Goal: Purchase product/service

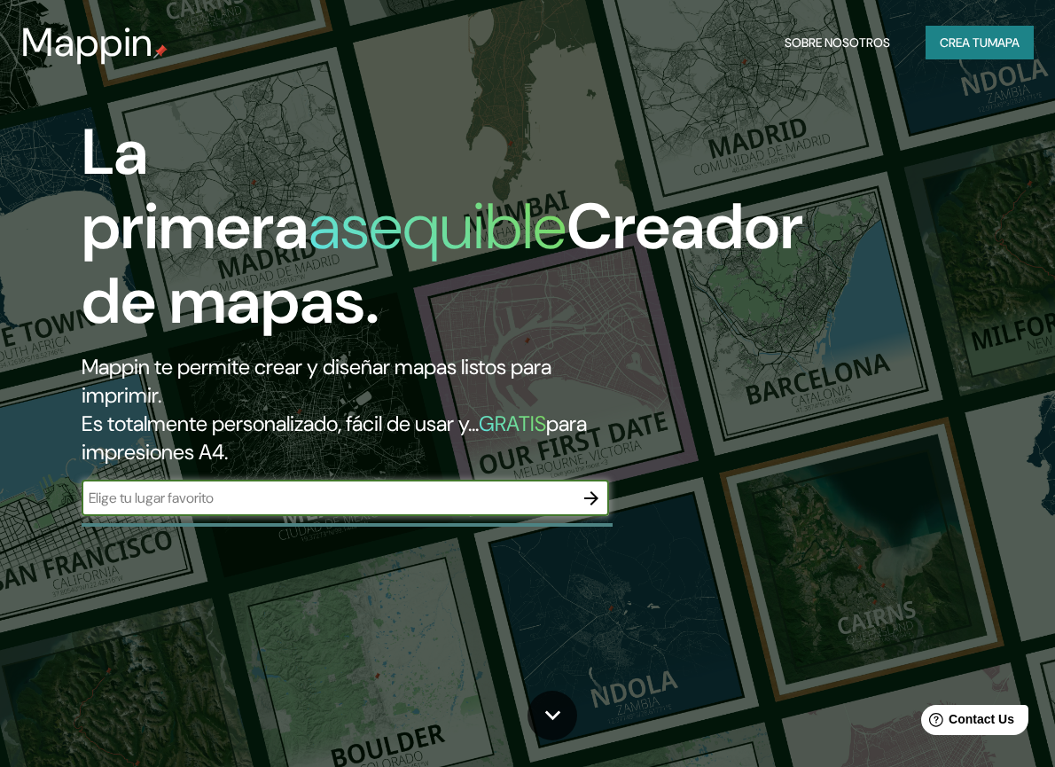
click at [401, 506] on input "text" at bounding box center [328, 498] width 492 height 20
type input "barranquilla"
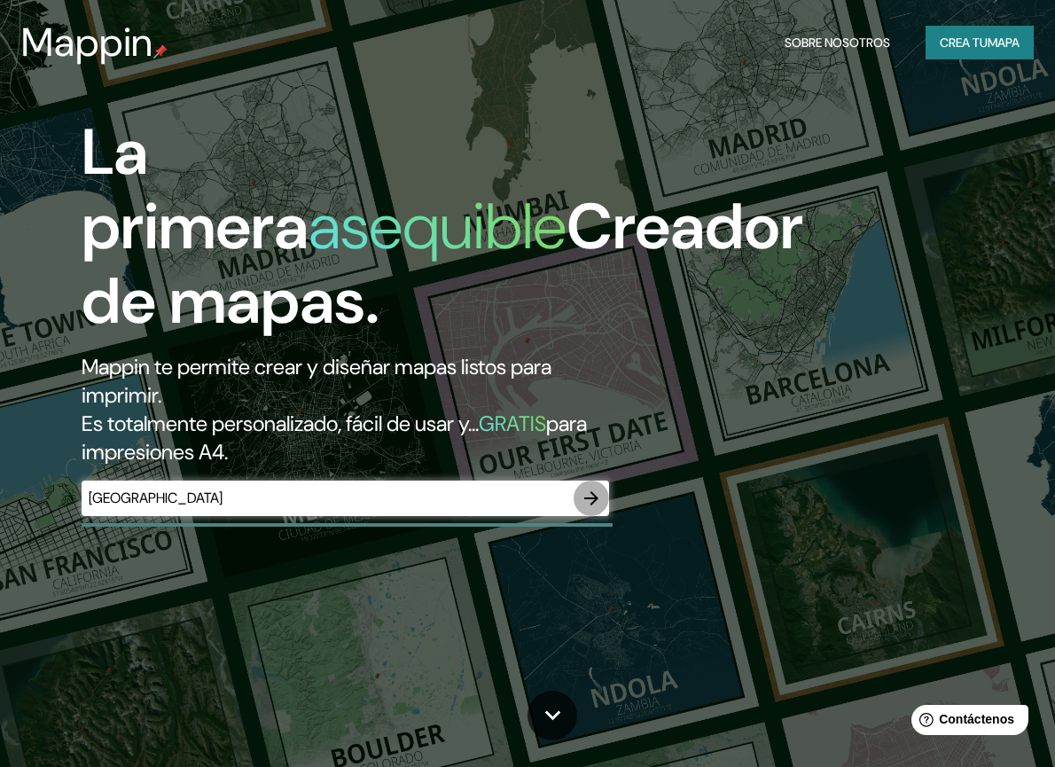
click at [597, 495] on icon "button" at bounding box center [591, 498] width 14 height 14
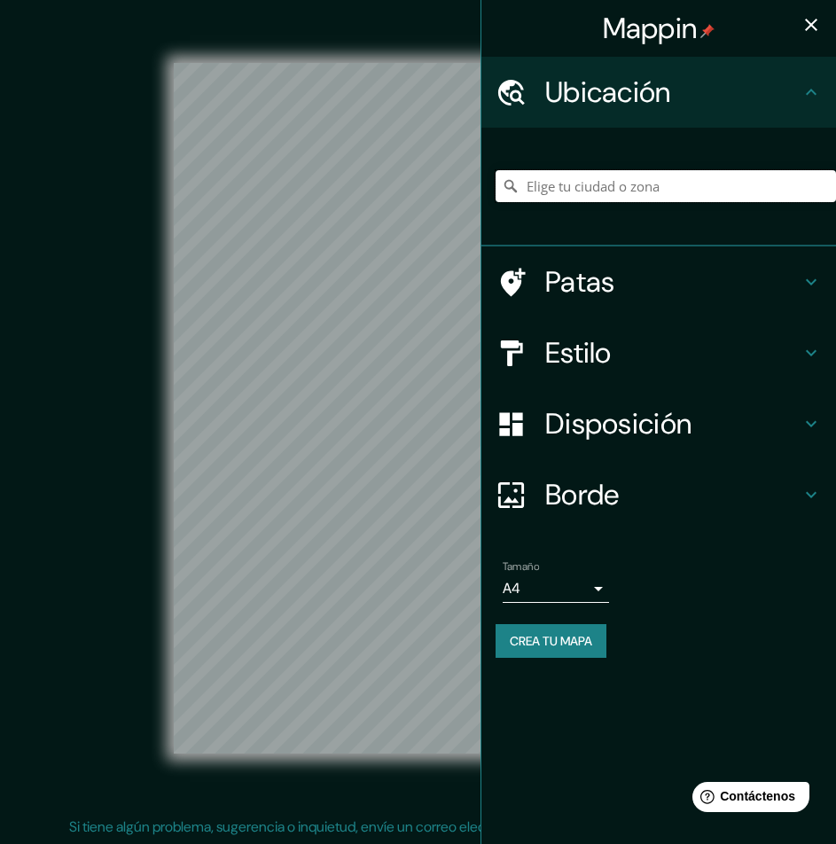
click at [566, 186] on input "Elige tu ciudad o zona" at bounding box center [666, 186] width 340 height 32
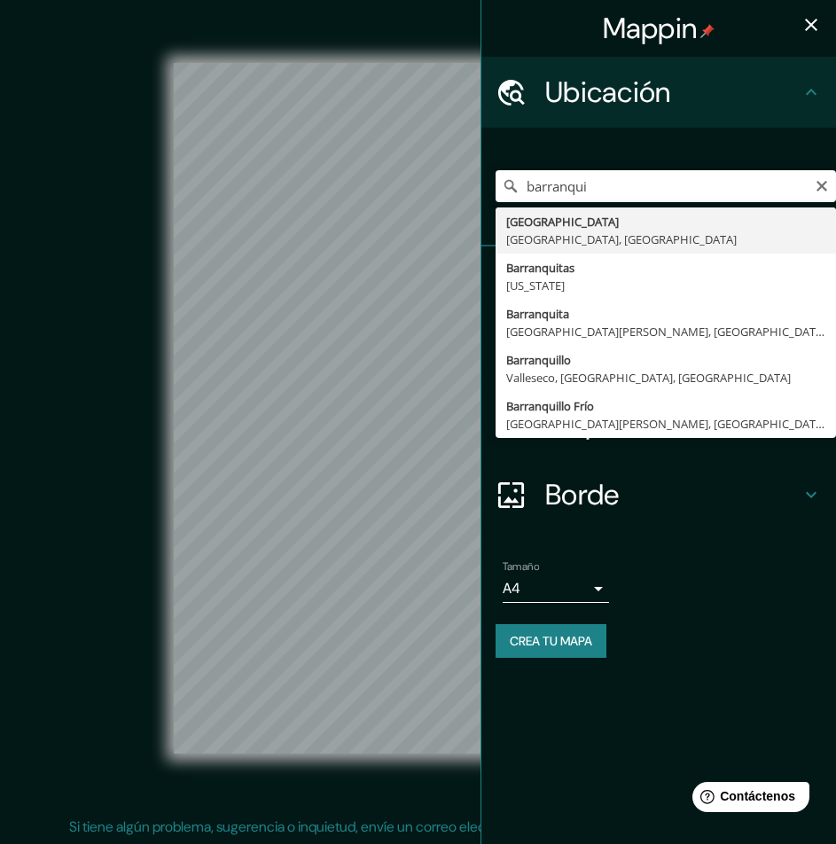
type input "[GEOGRAPHIC_DATA], [GEOGRAPHIC_DATA], [GEOGRAPHIC_DATA]"
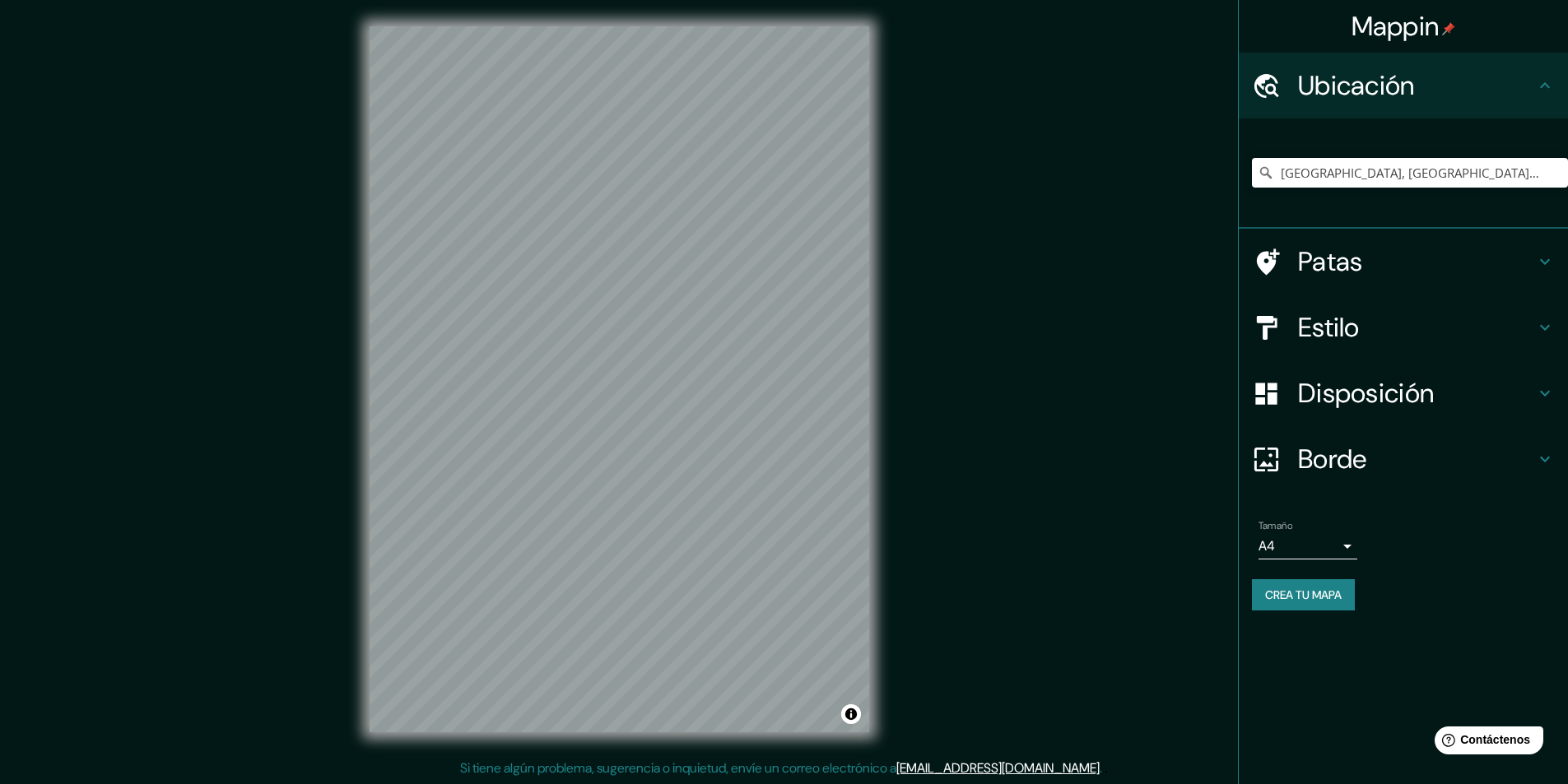
click at [991, 322] on font "Estilo" at bounding box center [1328, 327] width 61 height 34
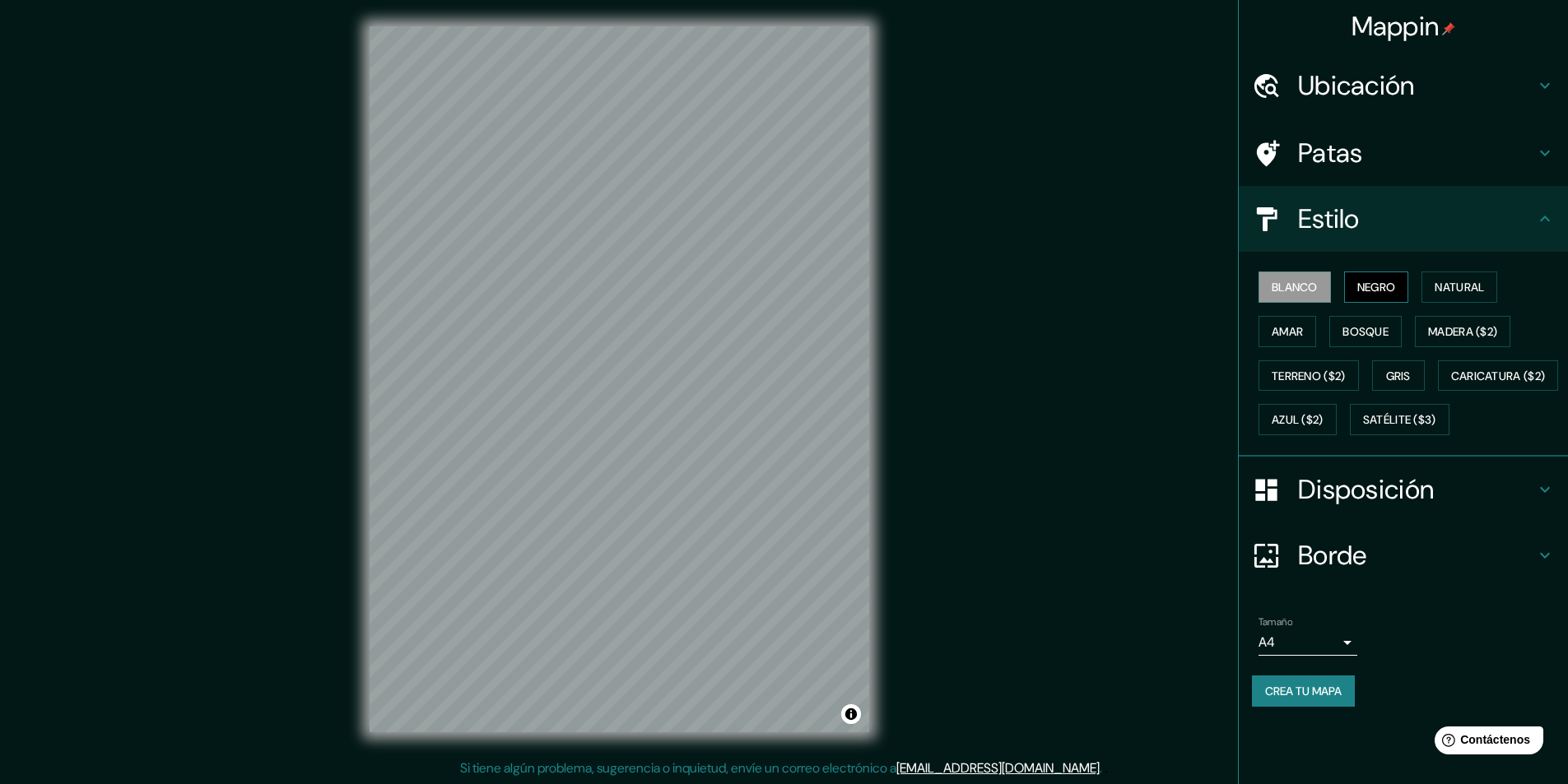
click at [991, 284] on font "Negro" at bounding box center [1377, 287] width 39 height 15
click at [991, 289] on font "Blanco" at bounding box center [1295, 287] width 46 height 15
click at [991, 284] on font "Negro" at bounding box center [1377, 287] width 39 height 15
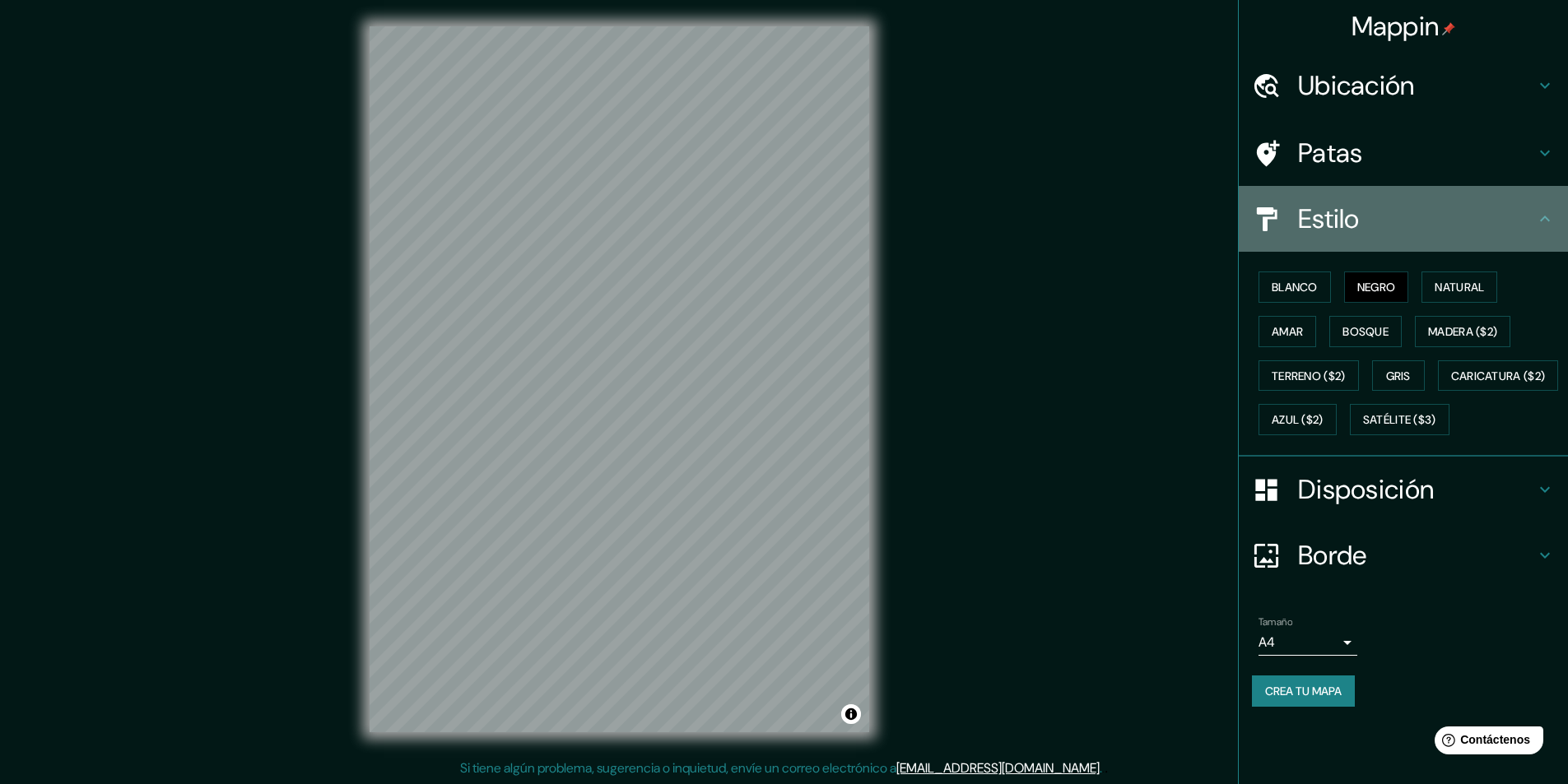
click at [991, 218] on icon at bounding box center [1545, 218] width 10 height 6
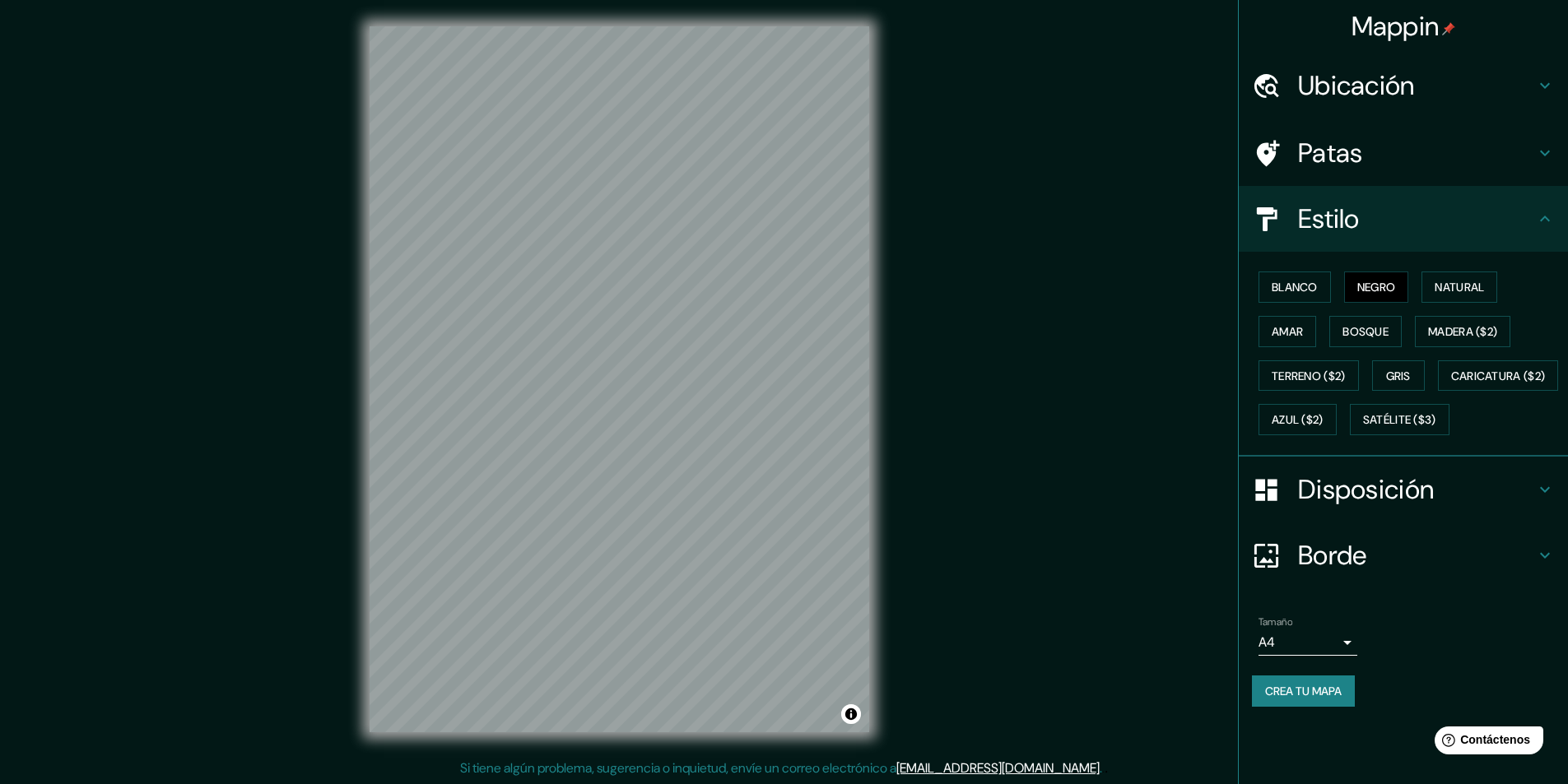
click at [991, 217] on icon at bounding box center [1545, 218] width 10 height 6
click at [991, 153] on icon at bounding box center [1544, 152] width 19 height 19
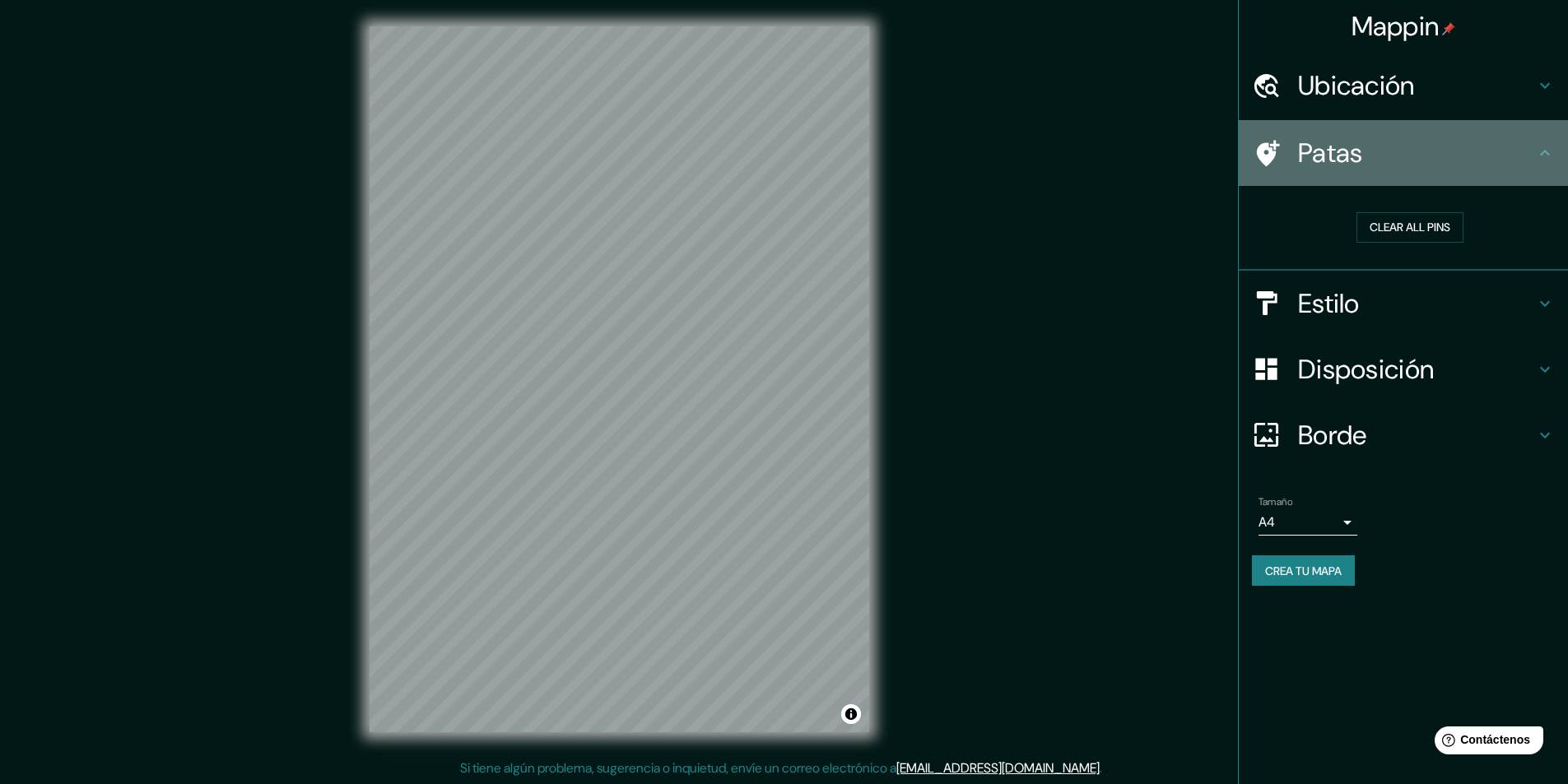
click at [991, 153] on icon at bounding box center [1544, 152] width 19 height 19
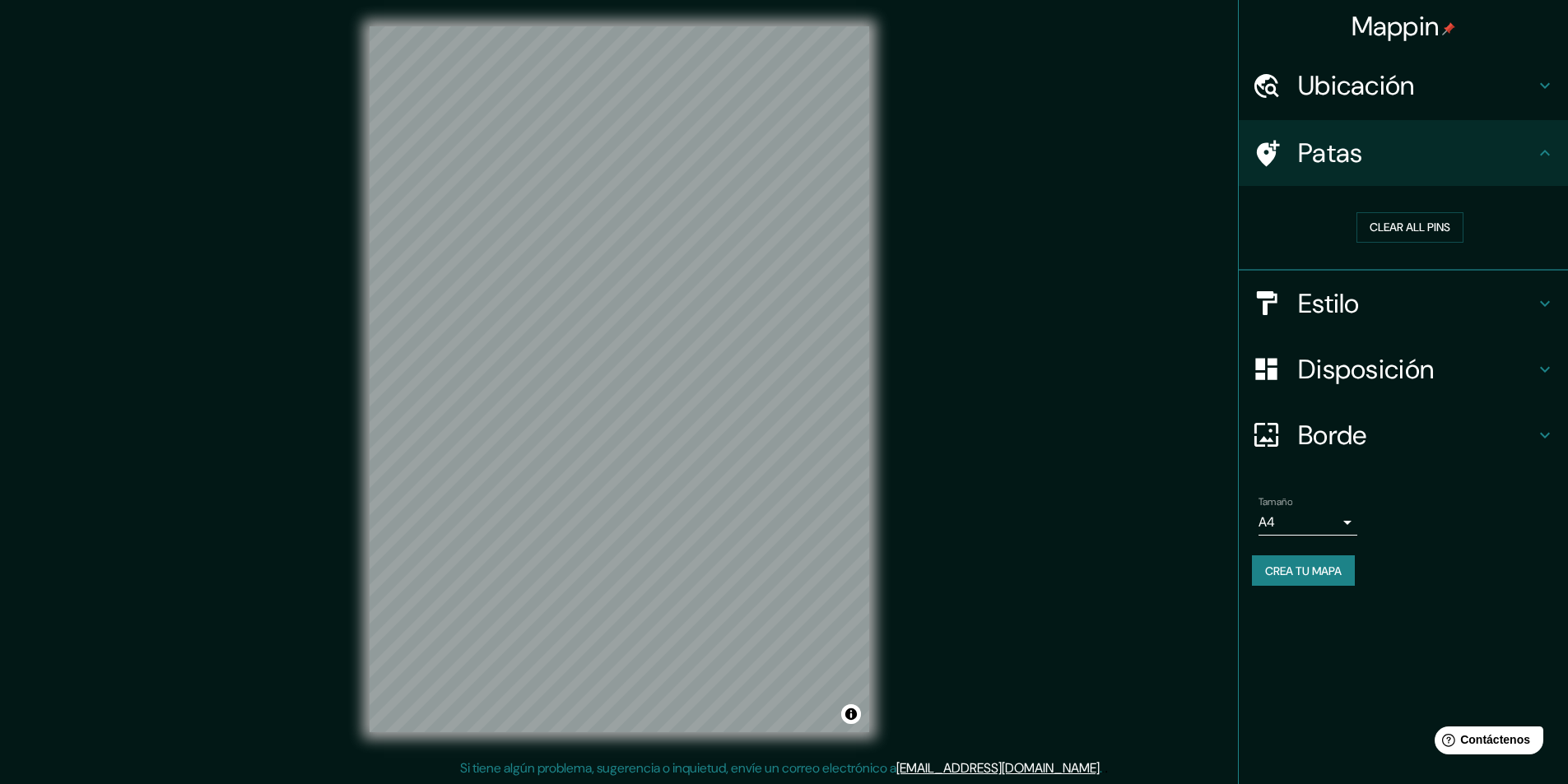
click at [991, 84] on h4 "Ubicación" at bounding box center [1416, 84] width 237 height 32
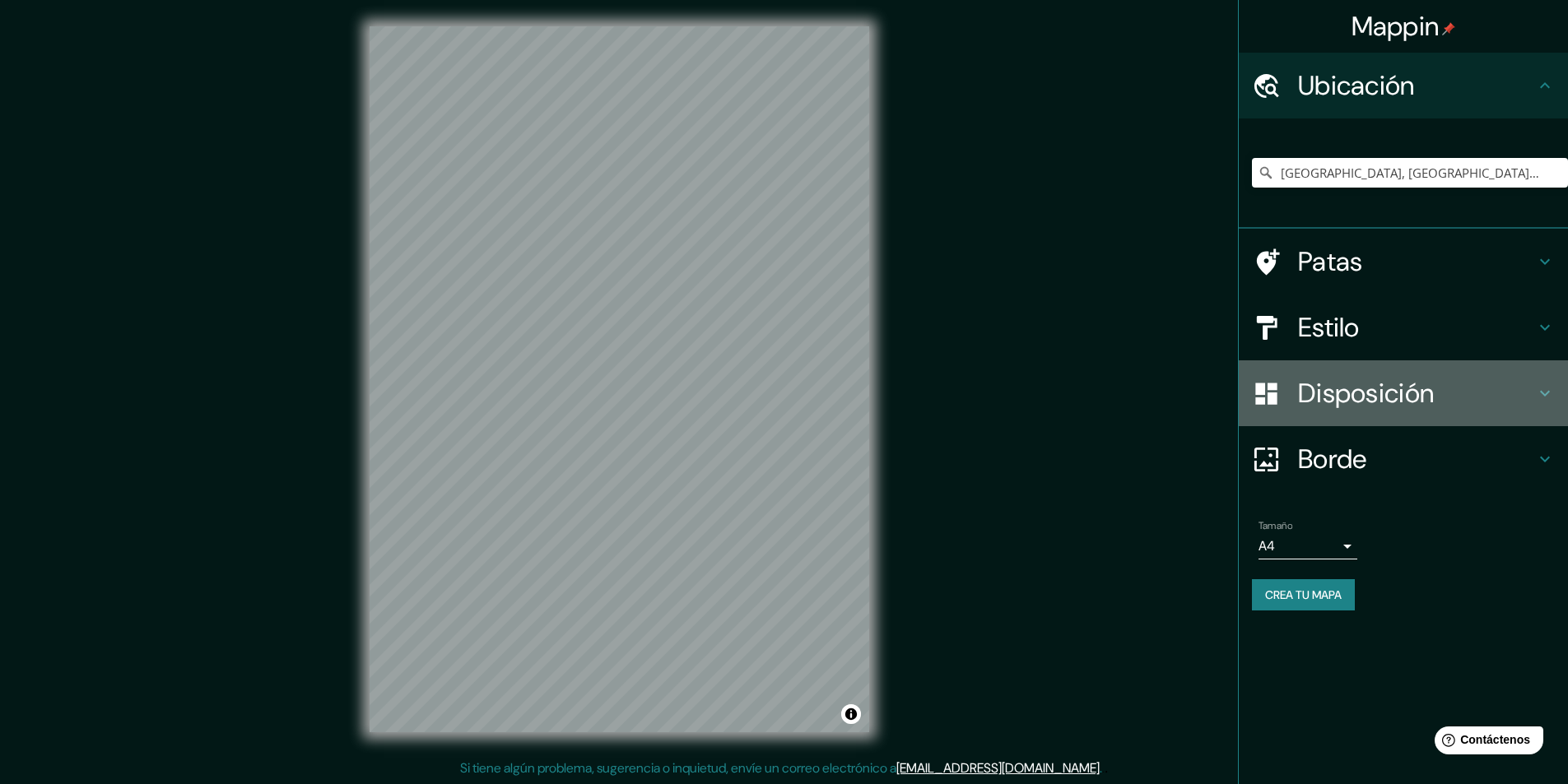
click at [991, 392] on font "Disposición" at bounding box center [1366, 392] width 136 height 34
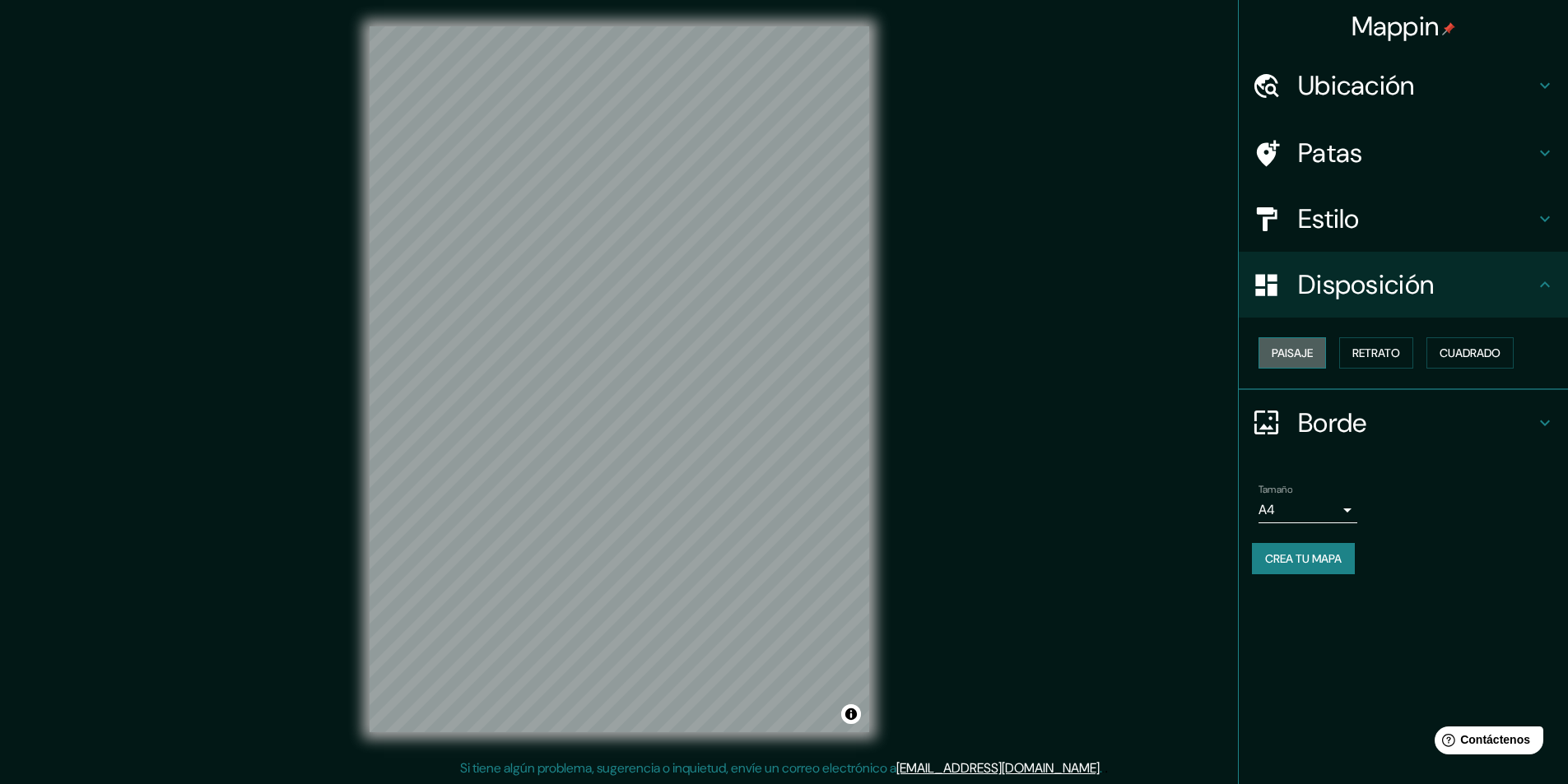
click at [991, 352] on font "Paisaje" at bounding box center [1292, 353] width 41 height 15
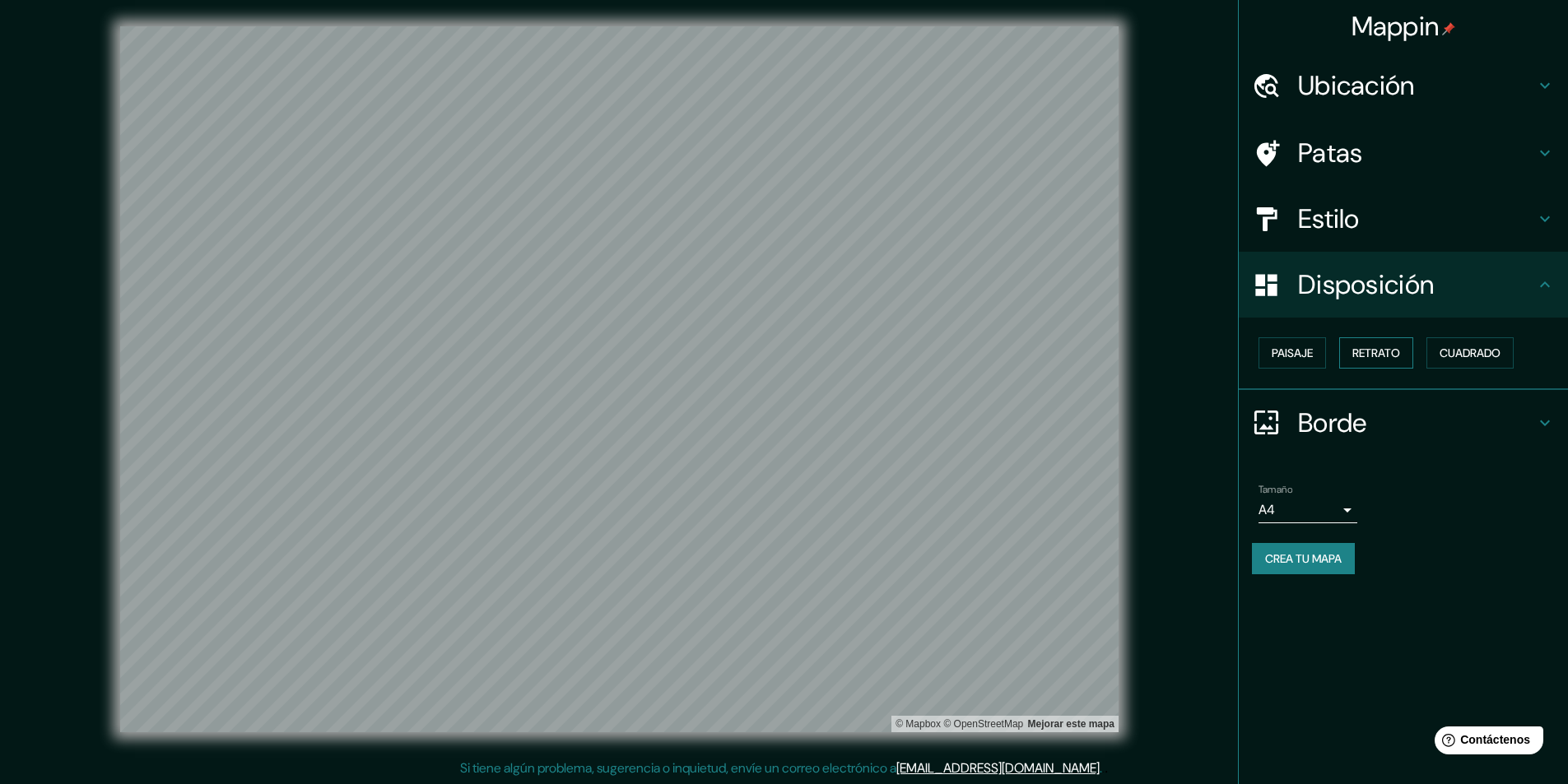
click at [991, 346] on font "Retrato" at bounding box center [1375, 353] width 47 height 15
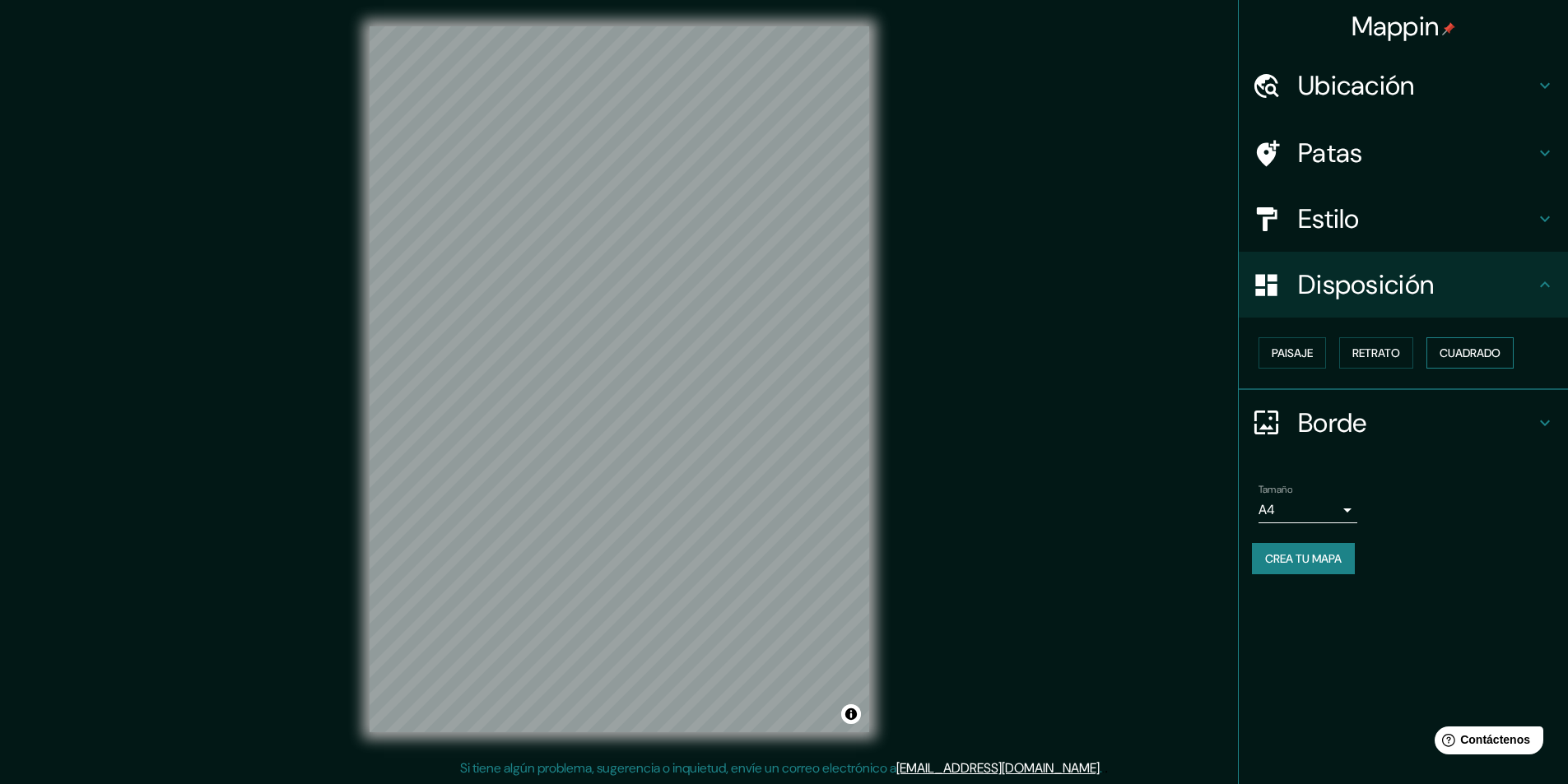
click at [991, 346] on font "Cuadrado" at bounding box center [1470, 353] width 61 height 15
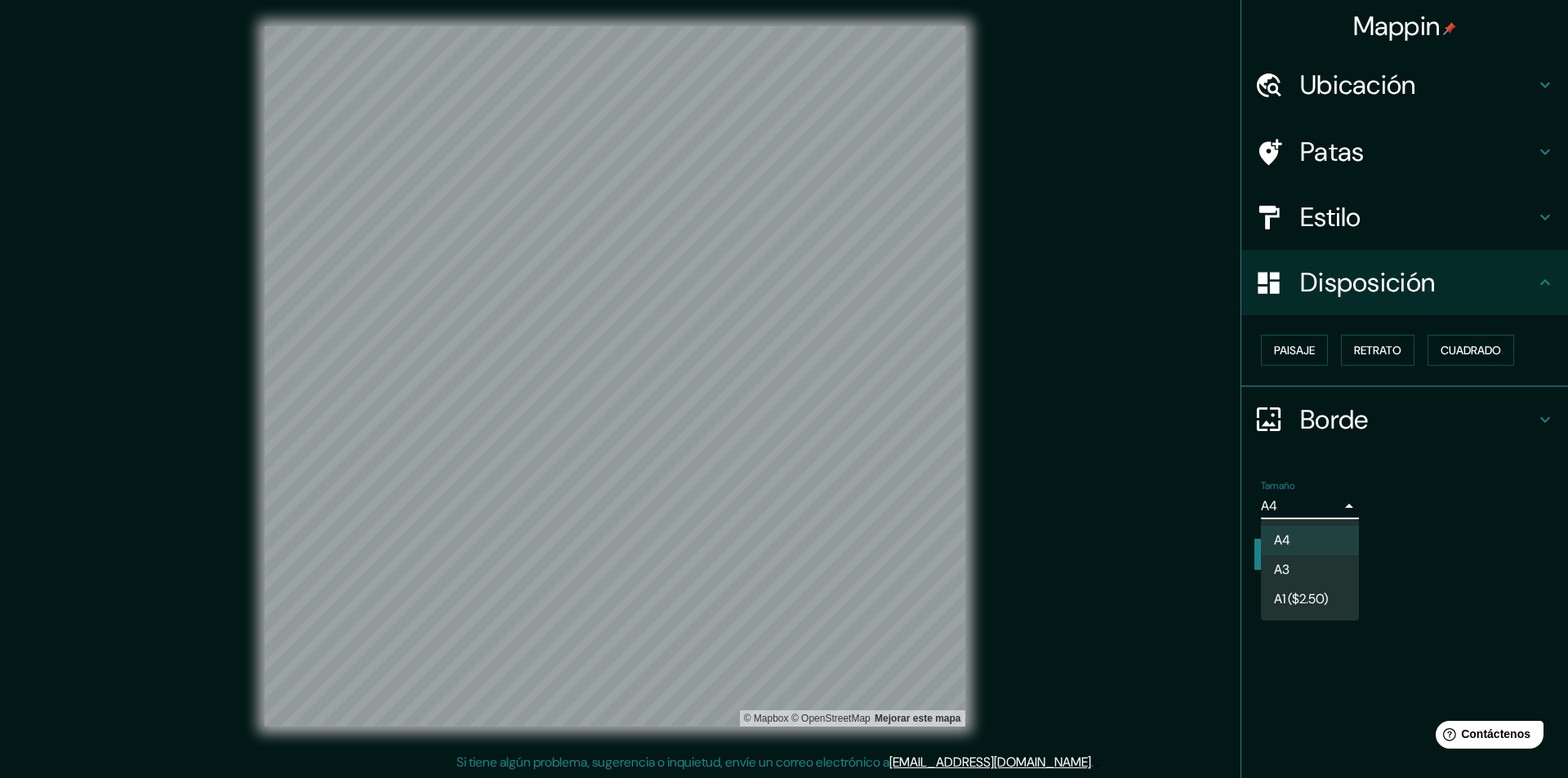
click at [983, 506] on body "Mappin Ubicación Barranquilla, Atlántico, Colombia Patas Estilo Disposición Pai…" at bounding box center [784, 389] width 1568 height 778
click at [983, 540] on li "A4" at bounding box center [1310, 540] width 98 height 30
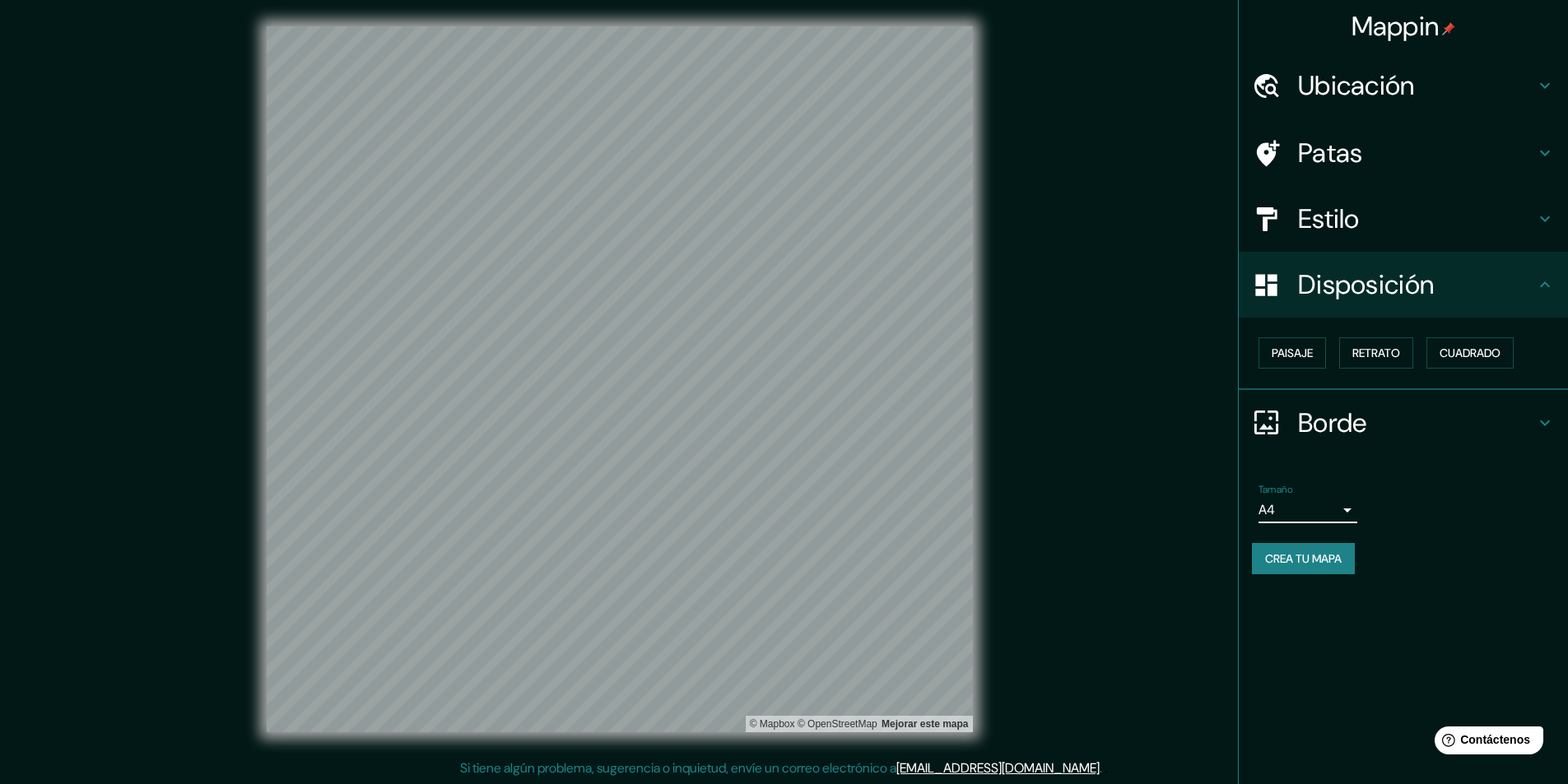
click at [991, 556] on font "Crea tu mapa" at bounding box center [1302, 559] width 76 height 15
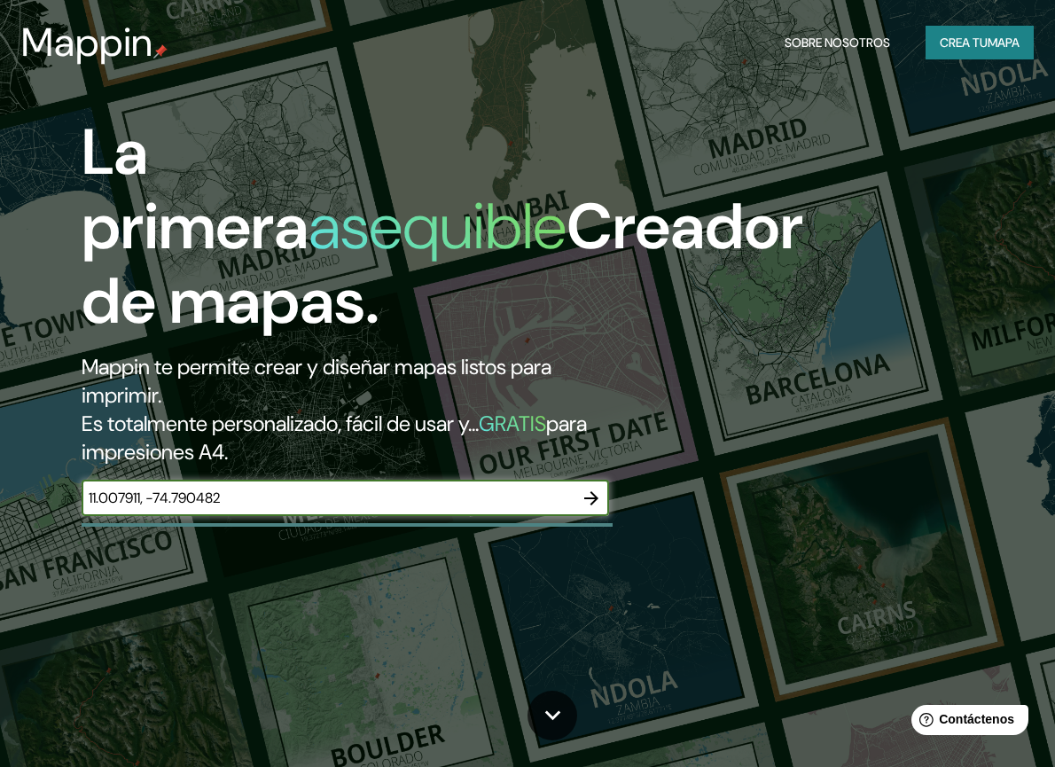
type input "11.007911, -74.790482"
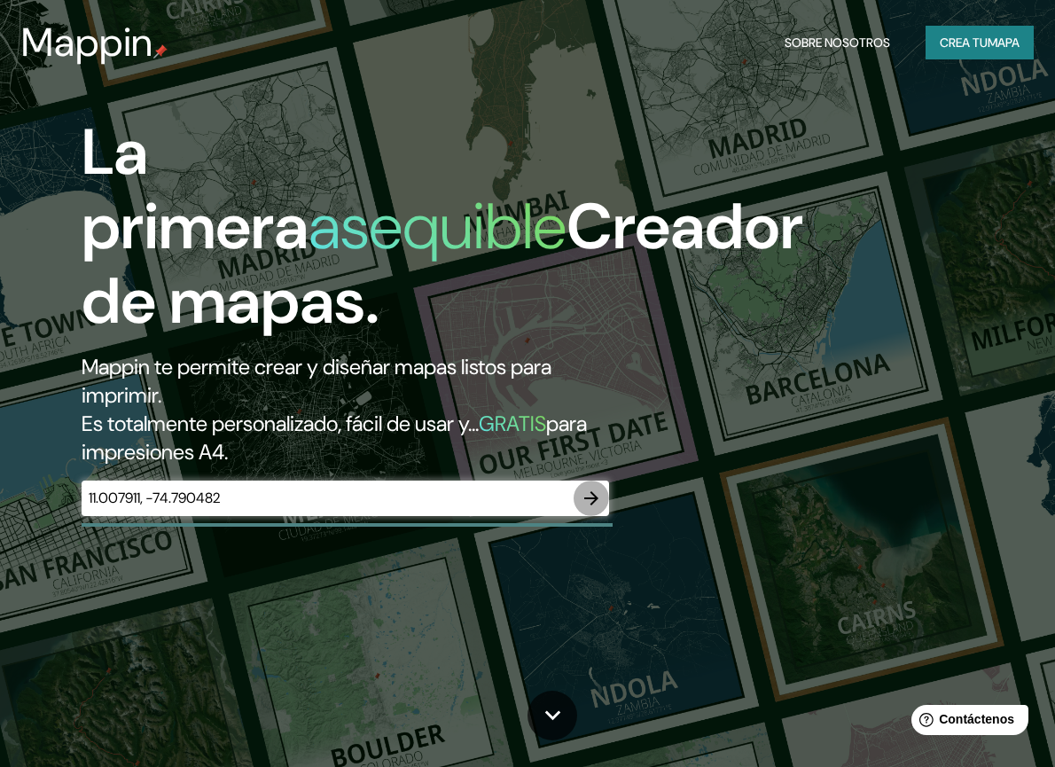
click at [594, 493] on icon "button" at bounding box center [591, 498] width 21 height 21
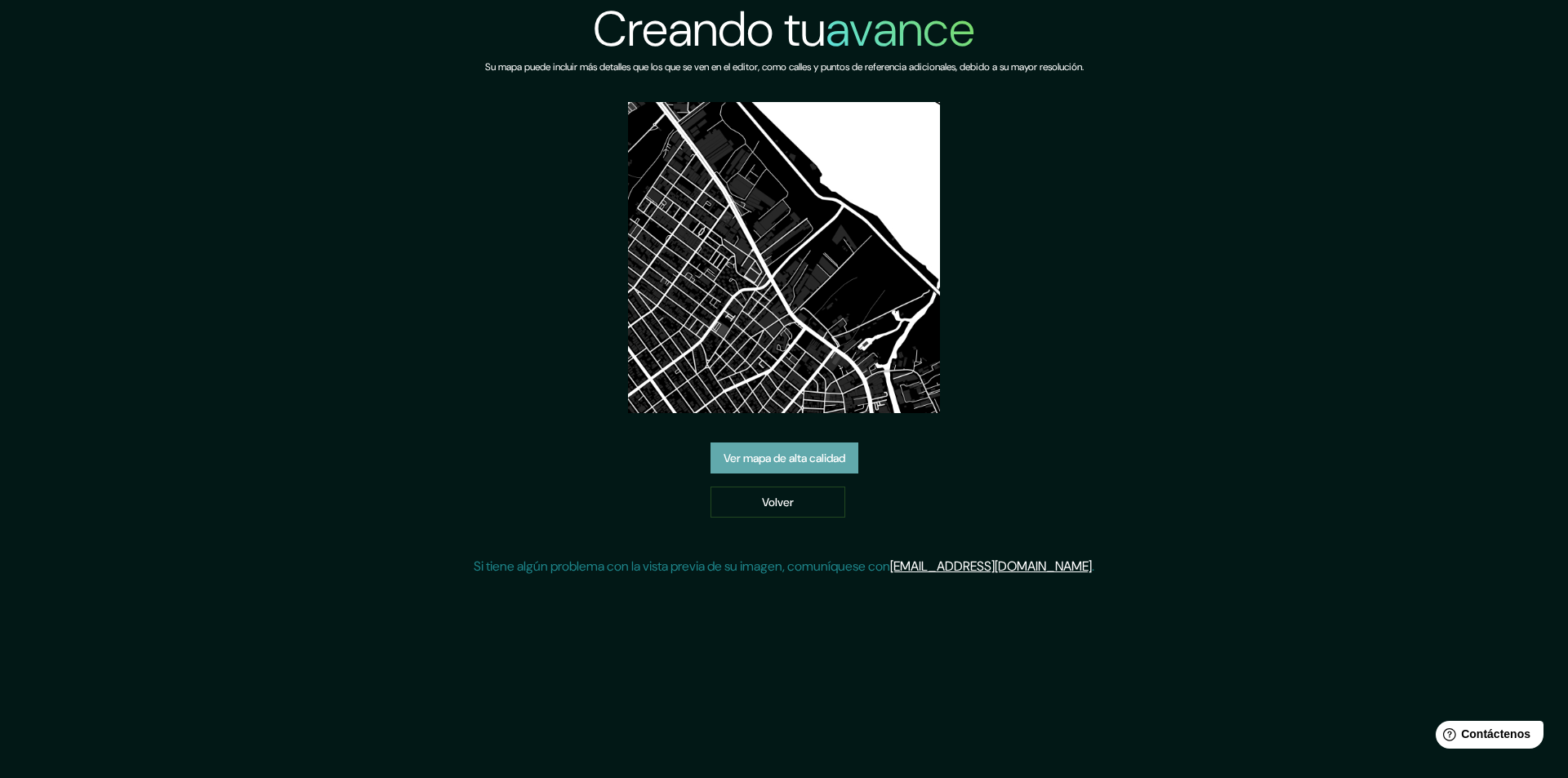
click at [802, 456] on font "Ver mapa de alta calidad" at bounding box center [784, 458] width 122 height 15
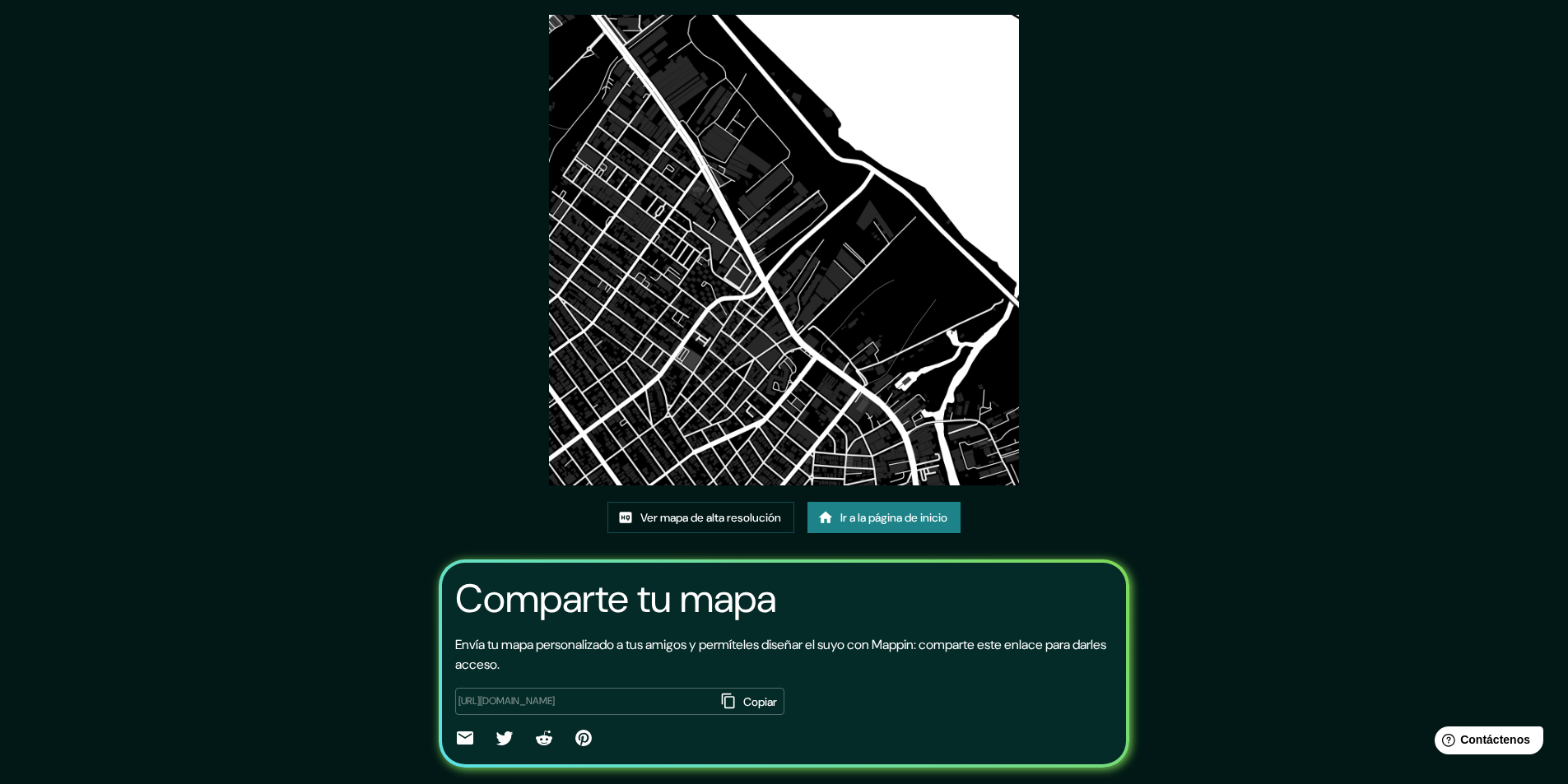
scroll to position [83, 0]
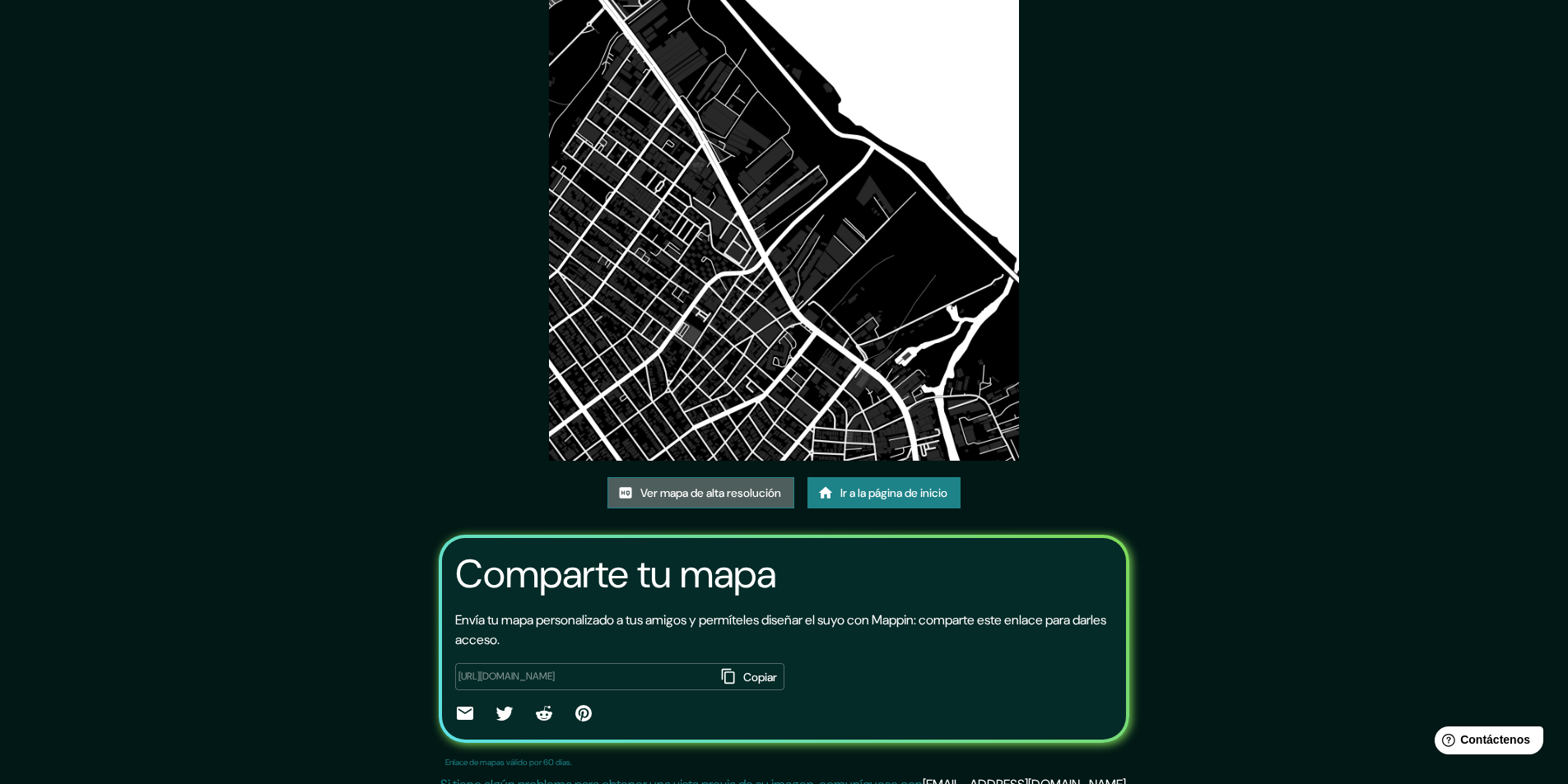
click at [729, 495] on font "Ver mapa de alta resolución" at bounding box center [711, 493] width 141 height 15
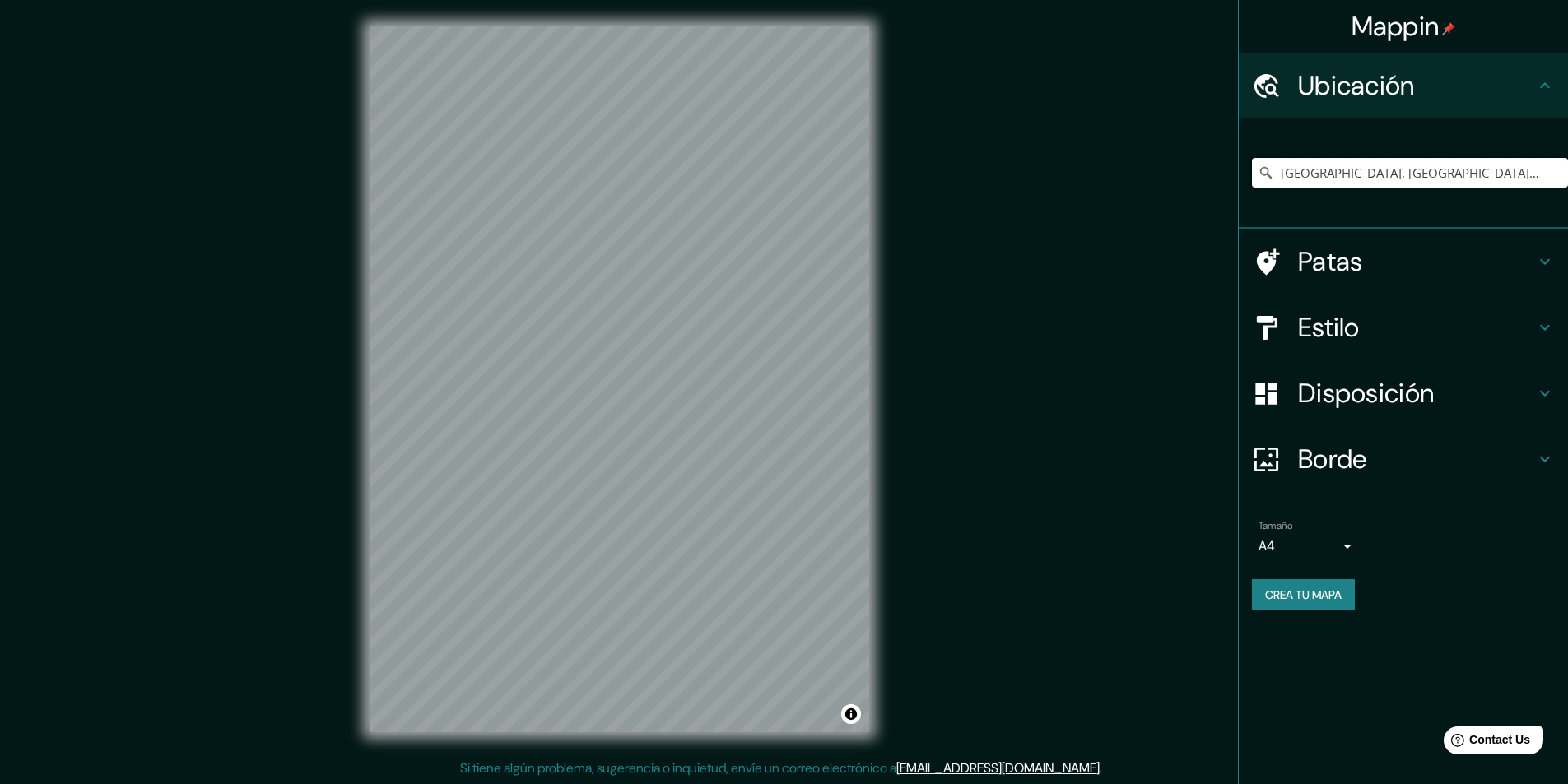
click at [1497, 178] on input "[GEOGRAPHIC_DATA], [GEOGRAPHIC_DATA], [GEOGRAPHIC_DATA]" at bounding box center [1409, 173] width 316 height 30
click at [1477, 172] on input "[GEOGRAPHIC_DATA], [GEOGRAPHIC_DATA], [GEOGRAPHIC_DATA]" at bounding box center [1409, 173] width 316 height 30
drag, startPoint x: 1477, startPoint y: 172, endPoint x: 1201, endPoint y: 198, distance: 277.2
click at [1201, 198] on div "Mappin Ubicación [GEOGRAPHIC_DATA], [GEOGRAPHIC_DATA], [GEOGRAPHIC_DATA] Patas …" at bounding box center [784, 392] width 1568 height 785
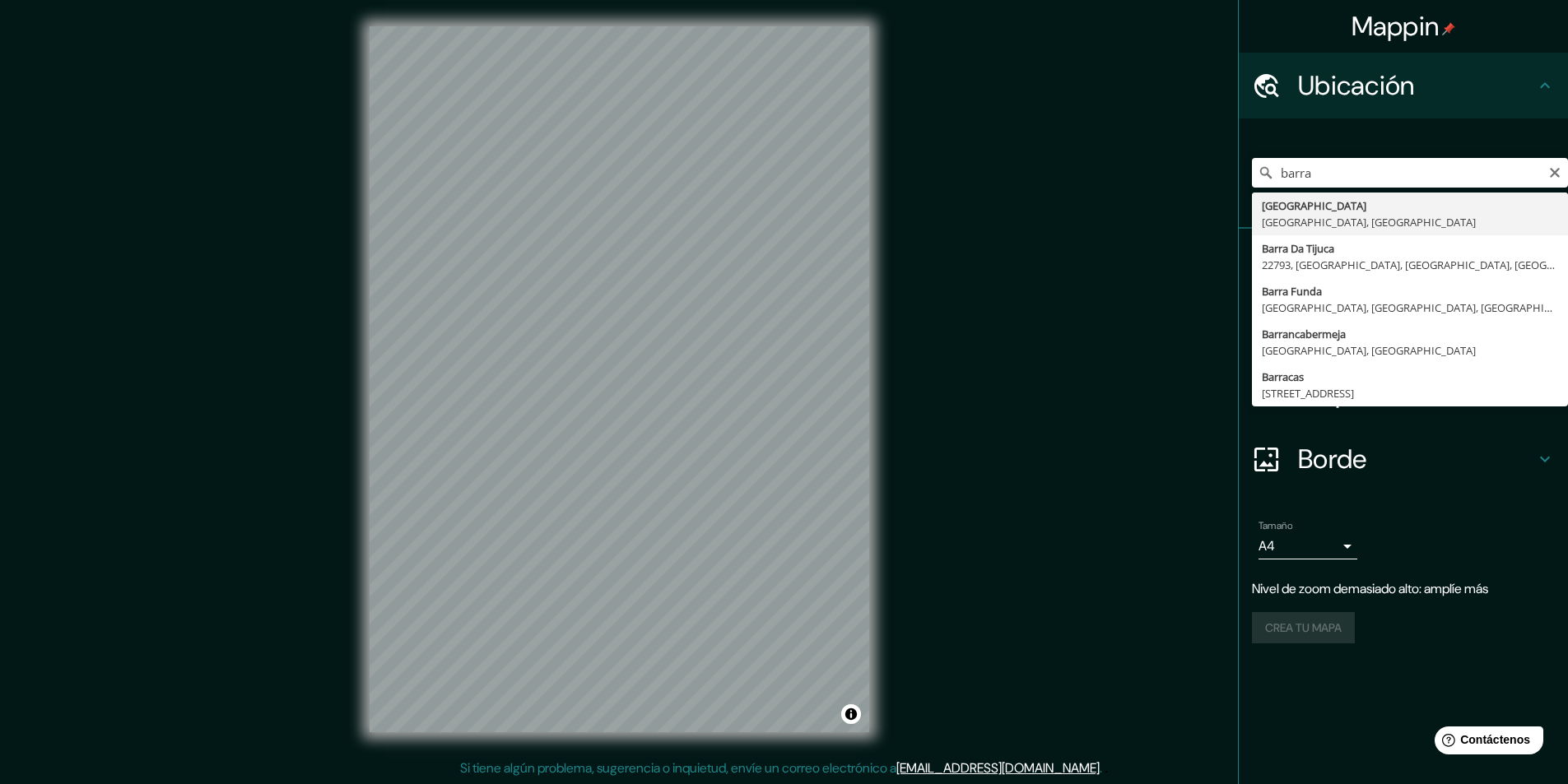
type input "[GEOGRAPHIC_DATA], [GEOGRAPHIC_DATA], [GEOGRAPHIC_DATA]"
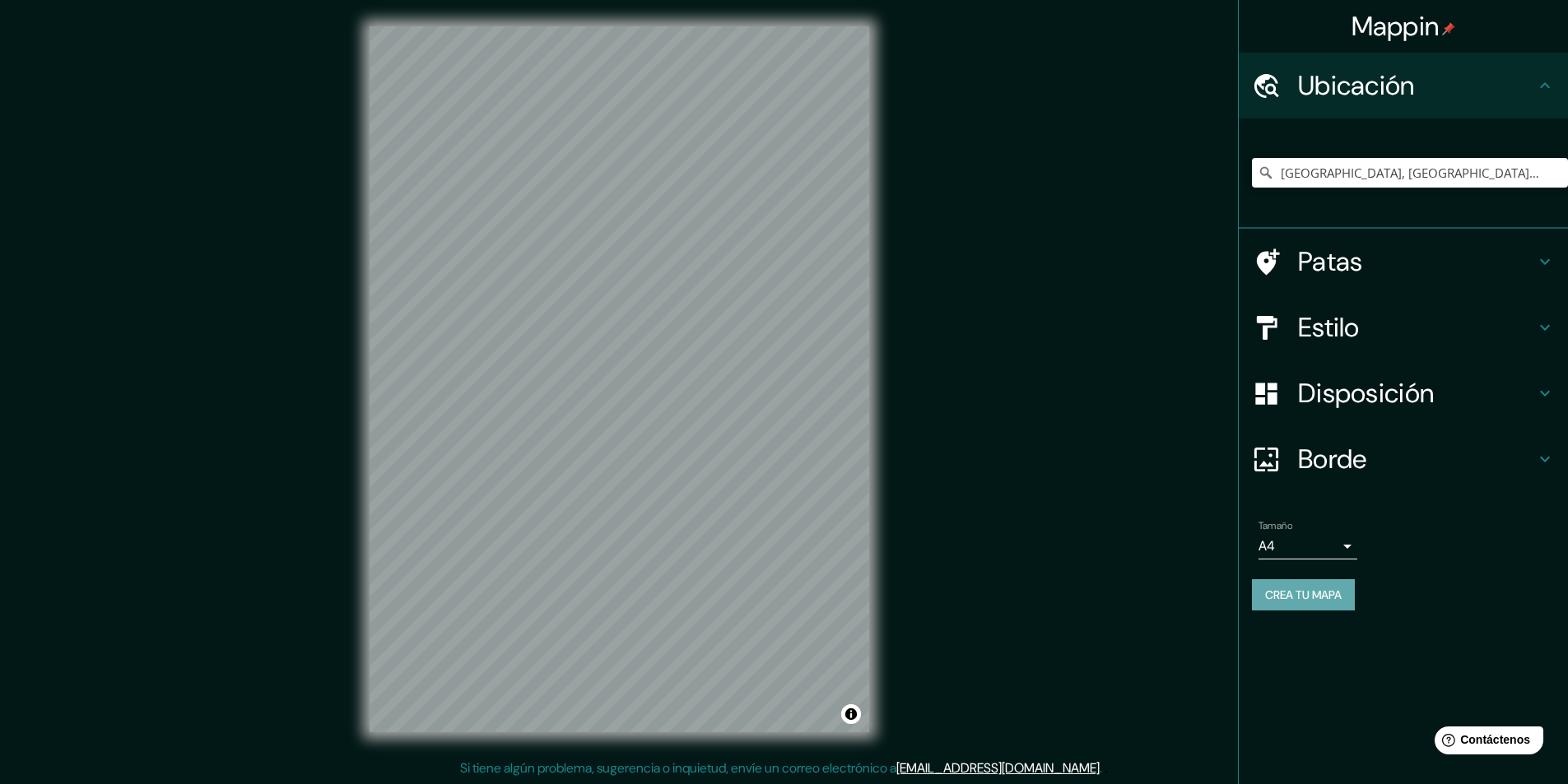
click at [1302, 597] on font "Crea tu mapa" at bounding box center [1302, 595] width 76 height 15
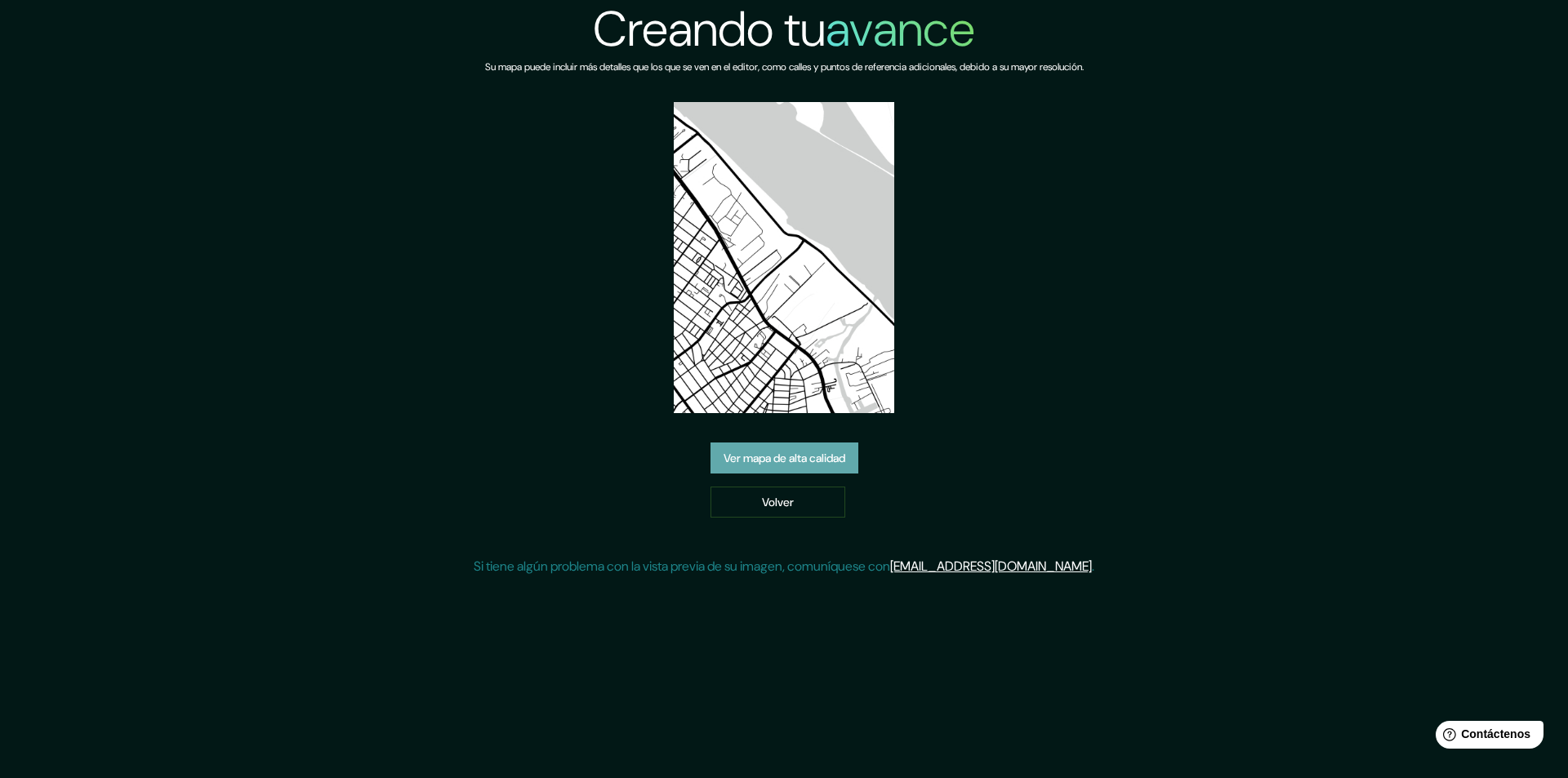
click at [813, 459] on font "Ver mapa de alta calidad" at bounding box center [784, 458] width 122 height 15
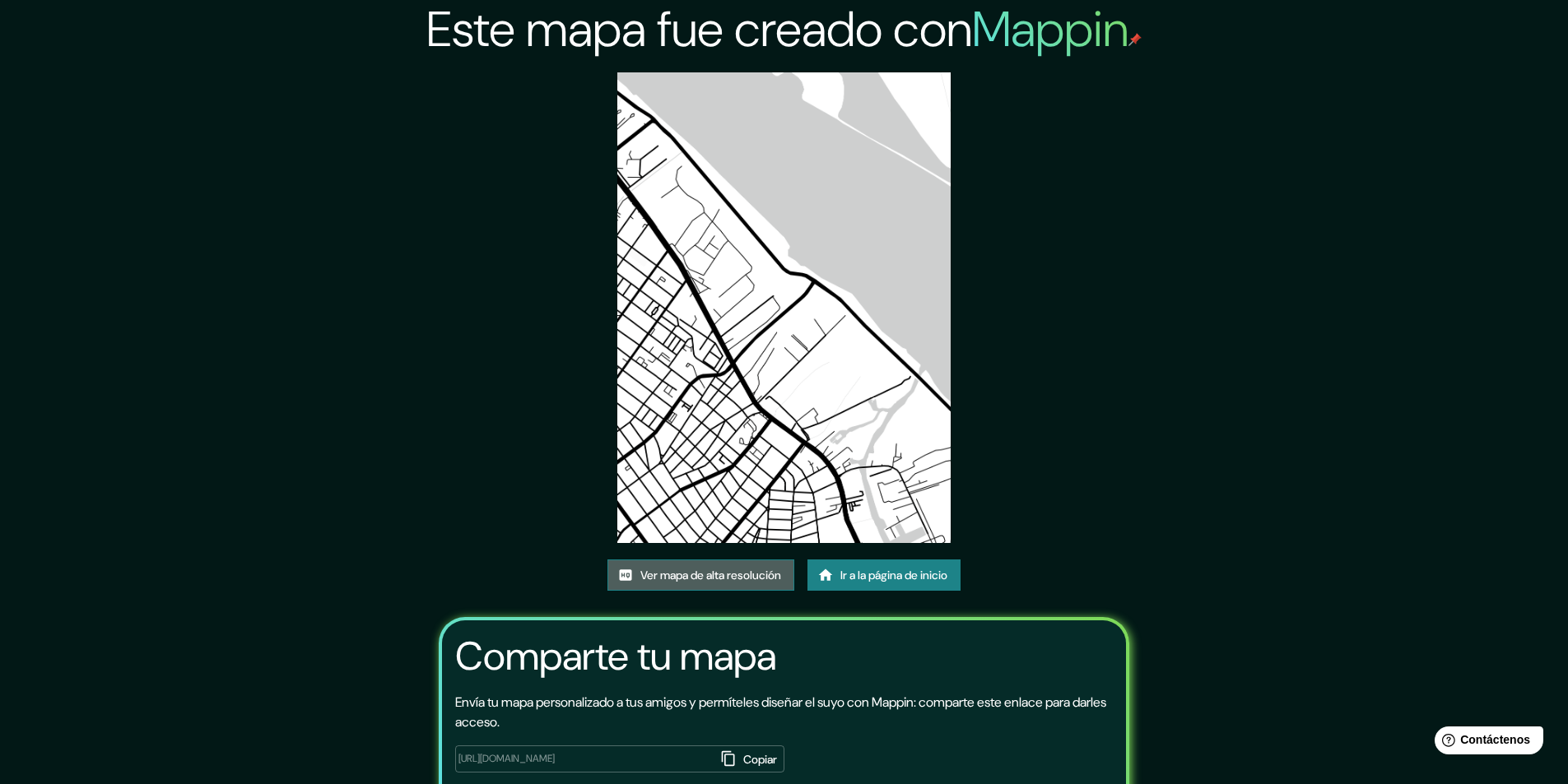
click at [728, 575] on font "Ver mapa de alta resolución" at bounding box center [711, 575] width 141 height 15
